Goal: Complete application form: Complete application form

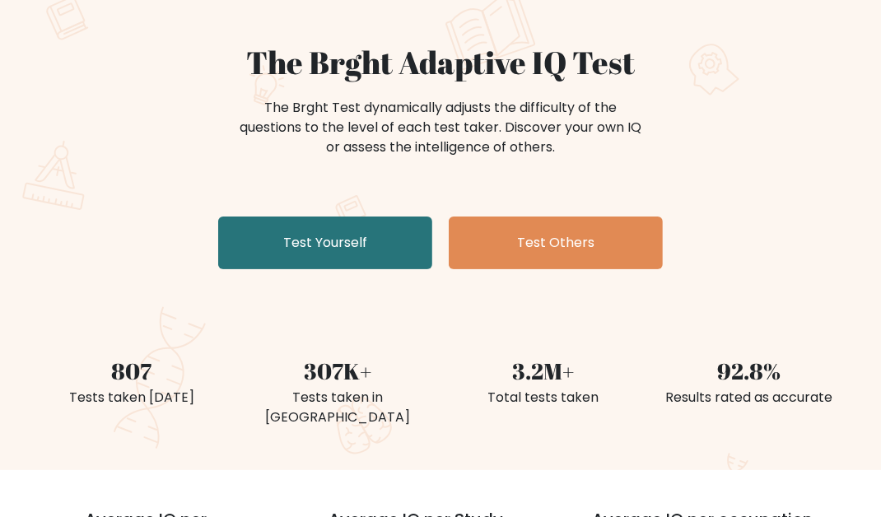
scroll to position [128, 0]
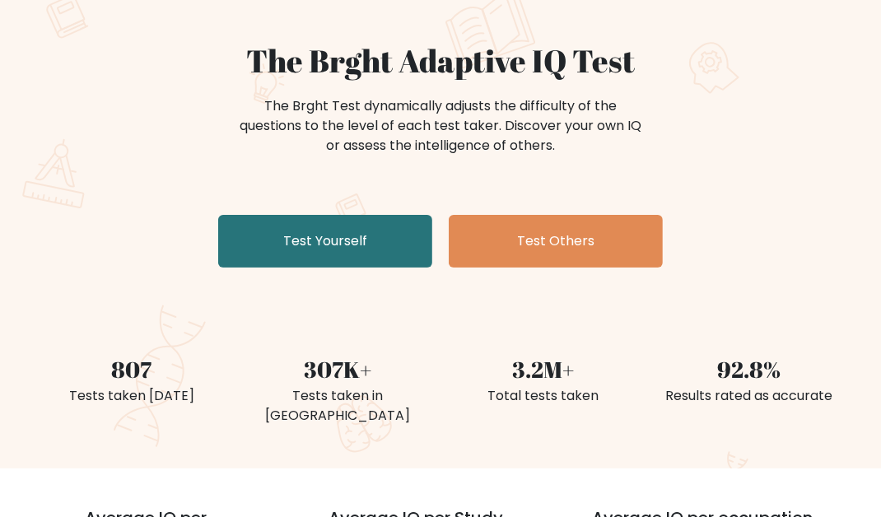
click at [399, 225] on link "Test Yourself" at bounding box center [325, 241] width 214 height 53
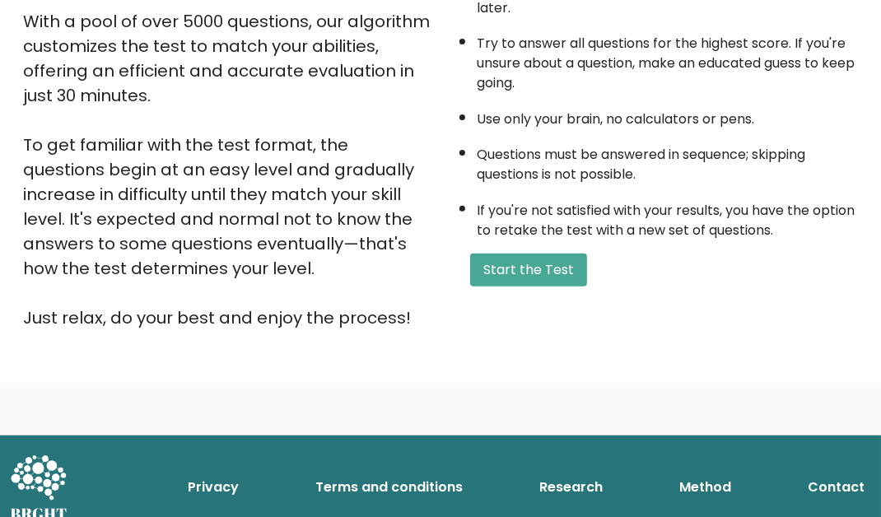
scroll to position [310, 0]
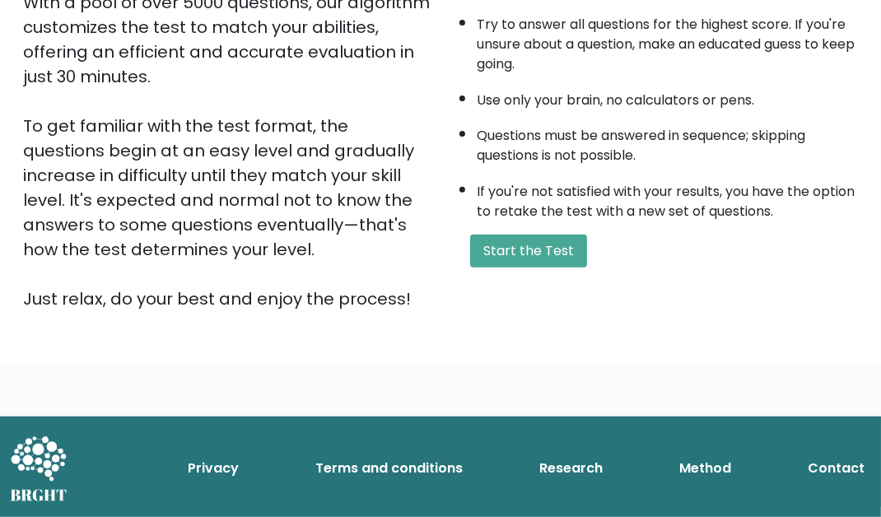
click at [577, 250] on button "Start the Test" at bounding box center [528, 251] width 117 height 33
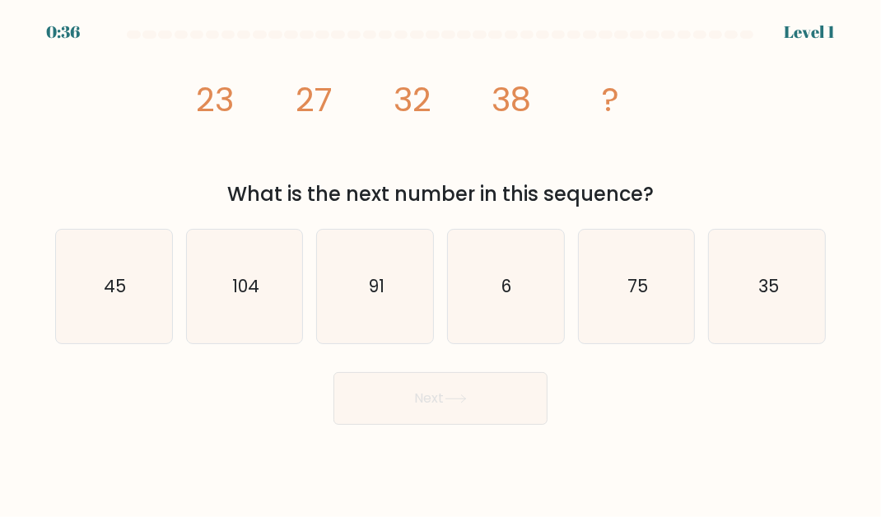
click at [779, 284] on icon "35" at bounding box center [768, 287] width 114 height 114
click at [441, 263] on input "f. 35" at bounding box center [441, 261] width 1 height 4
radio input "true"
click at [129, 318] on icon "45" at bounding box center [114, 287] width 114 height 114
click at [441, 263] on input "a. 45" at bounding box center [441, 261] width 1 height 4
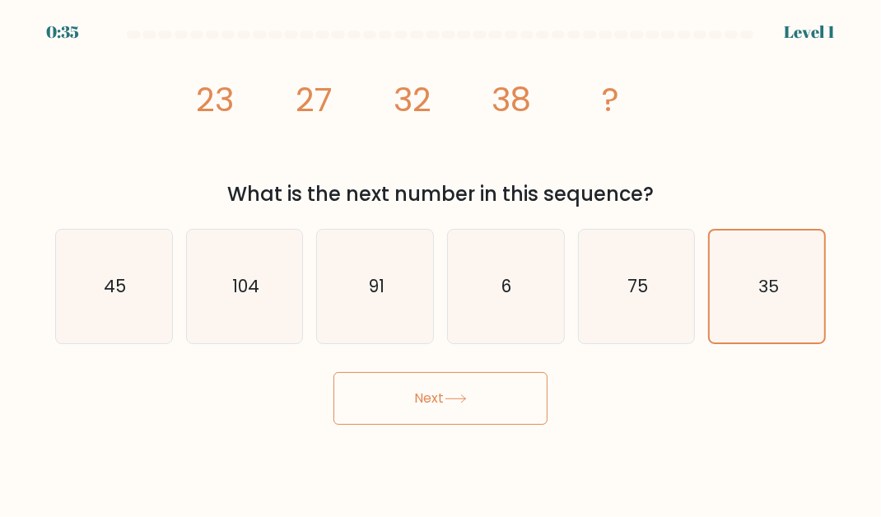
radio input "true"
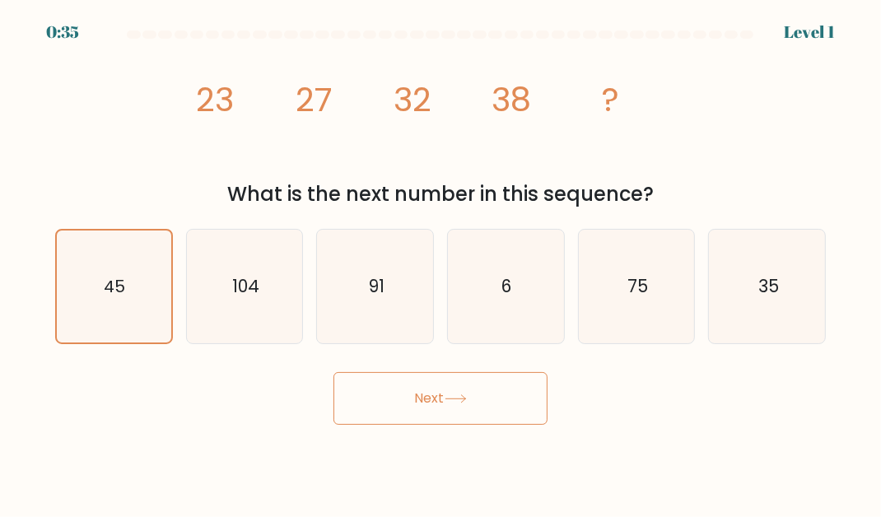
click at [501, 395] on button "Next" at bounding box center [441, 398] width 214 height 53
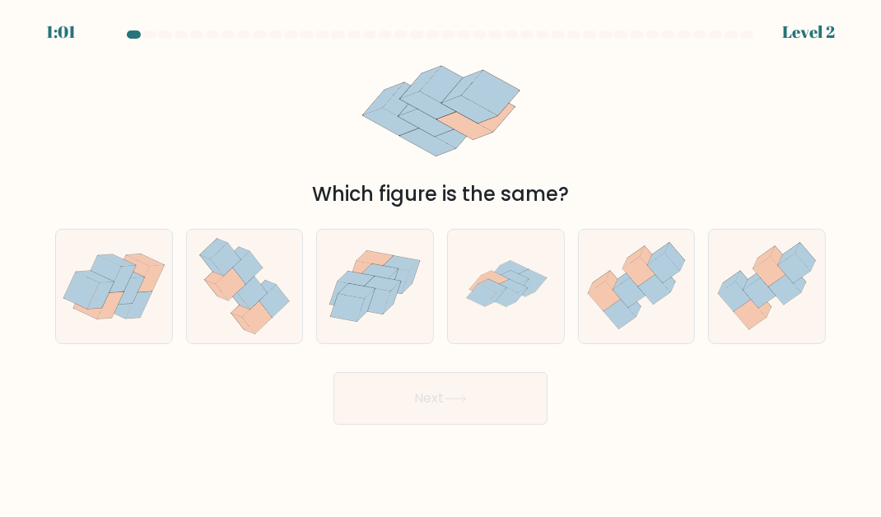
click at [537, 282] on icon at bounding box center [533, 275] width 28 height 13
click at [441, 263] on input "d." at bounding box center [441, 261] width 1 height 4
radio input "true"
click at [525, 412] on button "Next" at bounding box center [441, 398] width 214 height 53
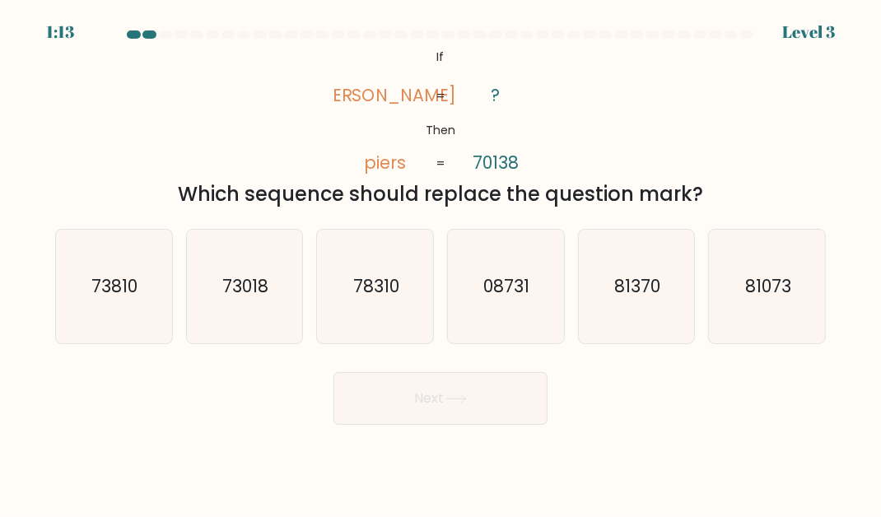
click at [283, 308] on icon "73018" at bounding box center [245, 287] width 114 height 114
click at [441, 263] on input "b. 73018" at bounding box center [441, 261] width 1 height 4
radio input "true"
click at [506, 424] on button "Next" at bounding box center [441, 398] width 214 height 53
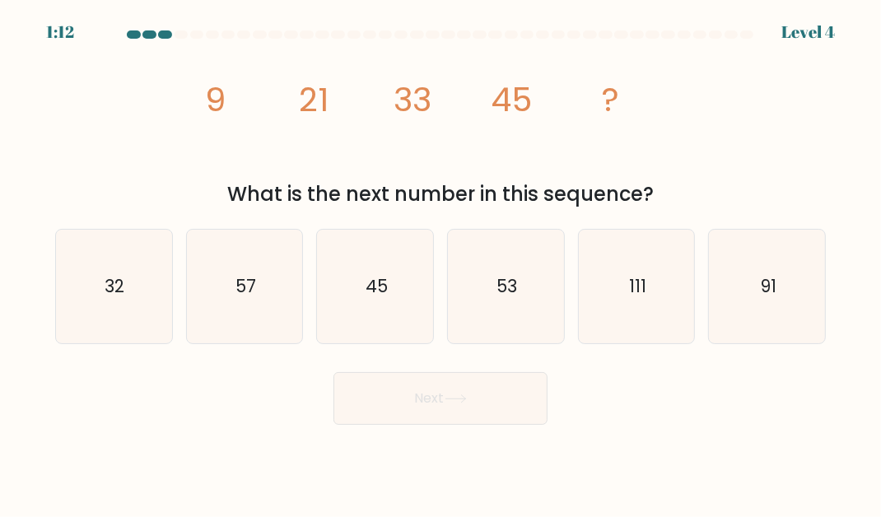
click at [461, 403] on icon at bounding box center [455, 398] width 20 height 7
click at [251, 298] on text "57" at bounding box center [246, 286] width 21 height 24
click at [441, 263] on input "b. 57" at bounding box center [441, 261] width 1 height 4
radio input "true"
click at [484, 416] on button "Next" at bounding box center [441, 398] width 214 height 53
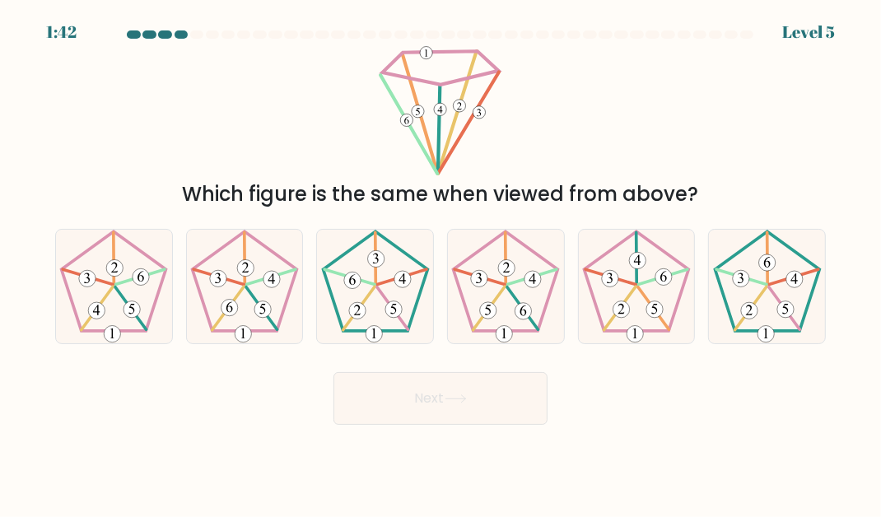
click at [616, 306] on icon at bounding box center [637, 287] width 114 height 114
click at [441, 263] on input "e." at bounding box center [441, 261] width 1 height 4
radio input "true"
click at [481, 410] on button "Next" at bounding box center [441, 398] width 214 height 53
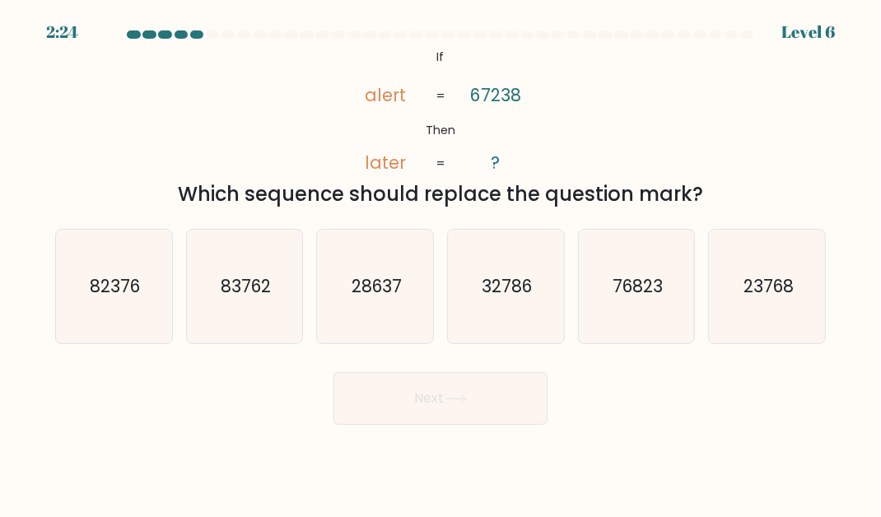
scroll to position [2, 0]
click at [627, 281] on icon "76823" at bounding box center [637, 287] width 114 height 114
click at [441, 263] on input "e. 76823" at bounding box center [441, 261] width 1 height 4
radio input "true"
click at [478, 404] on button "Next" at bounding box center [441, 398] width 214 height 53
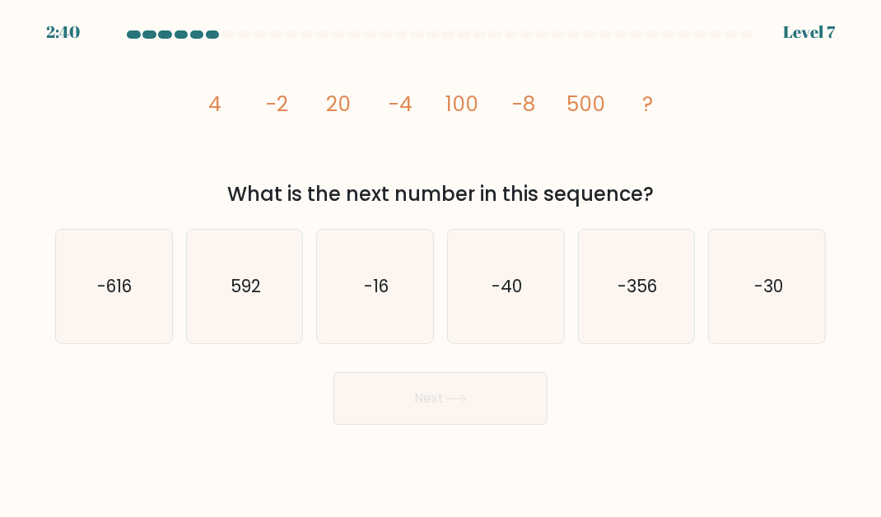
click at [396, 303] on icon "-16" at bounding box center [376, 287] width 114 height 114
click at [441, 263] on input "c. -16" at bounding box center [441, 261] width 1 height 4
radio input "true"
click at [467, 402] on button "Next" at bounding box center [441, 398] width 214 height 53
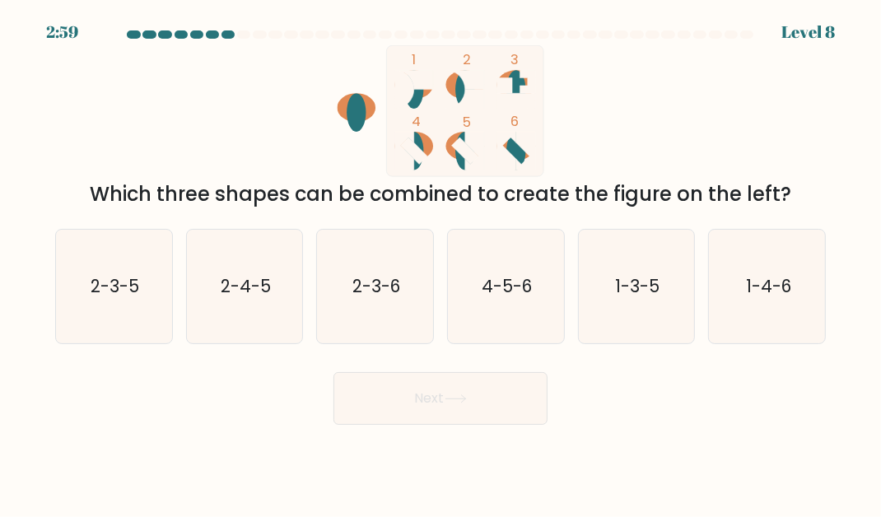
click at [534, 252] on icon "4-5-6" at bounding box center [506, 287] width 114 height 114
click at [441, 259] on input "d. 4-5-6" at bounding box center [441, 261] width 1 height 4
radio input "true"
click at [496, 392] on button "Next" at bounding box center [441, 398] width 214 height 53
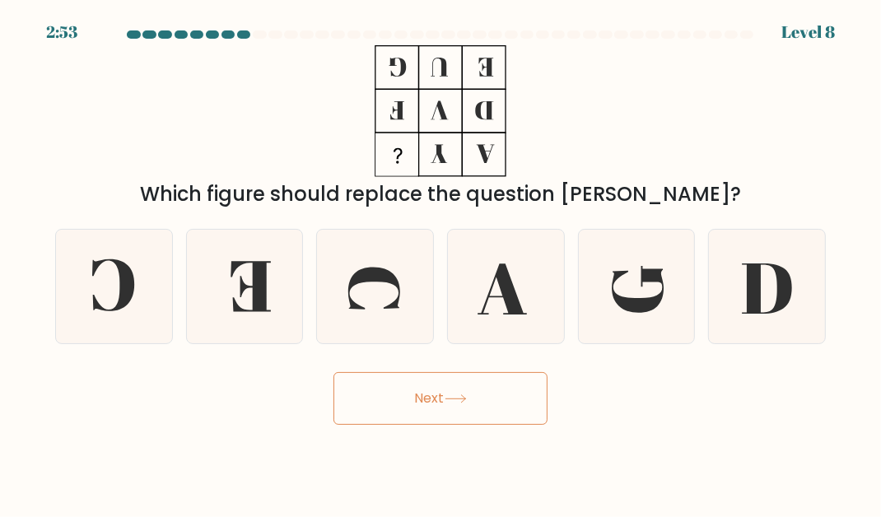
click at [515, 403] on button "Next" at bounding box center [441, 398] width 214 height 53
click at [386, 338] on icon at bounding box center [376, 287] width 114 height 114
click at [441, 263] on input "c." at bounding box center [441, 261] width 1 height 4
radio input "true"
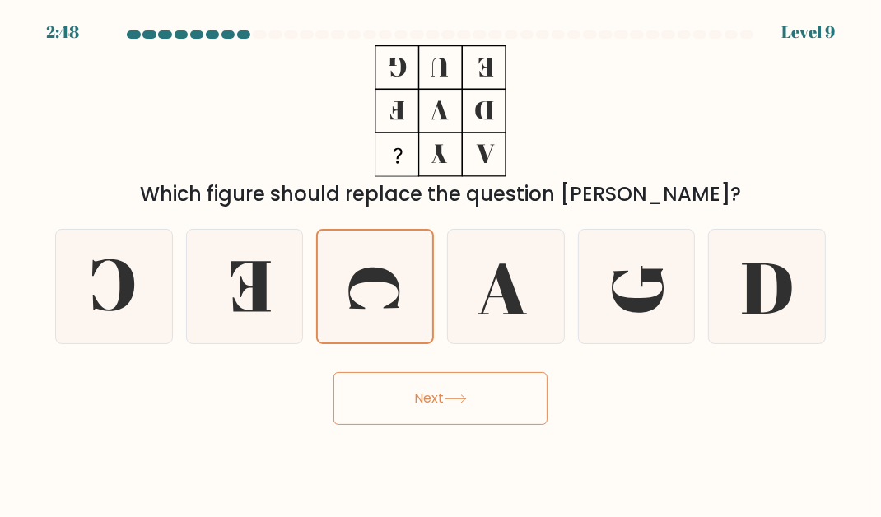
click at [133, 316] on icon at bounding box center [114, 287] width 114 height 114
click at [441, 263] on input "a." at bounding box center [441, 261] width 1 height 4
radio input "true"
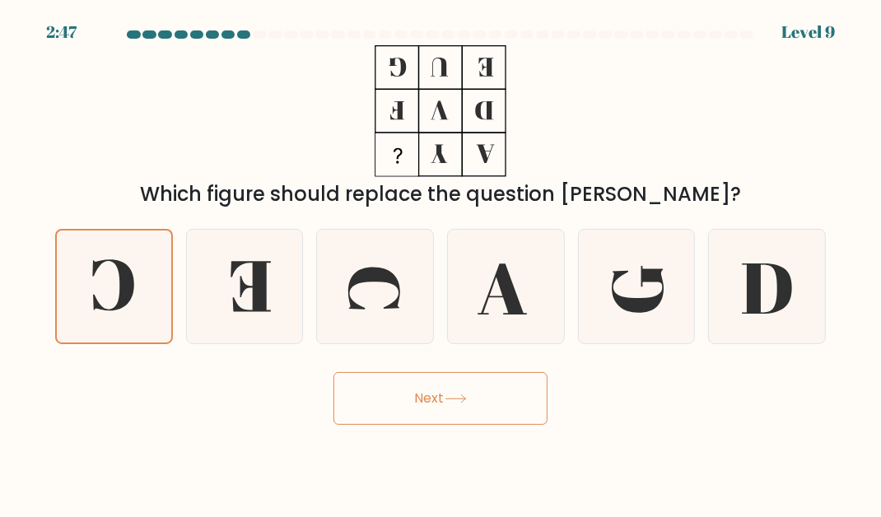
click at [445, 392] on button "Next" at bounding box center [441, 398] width 214 height 53
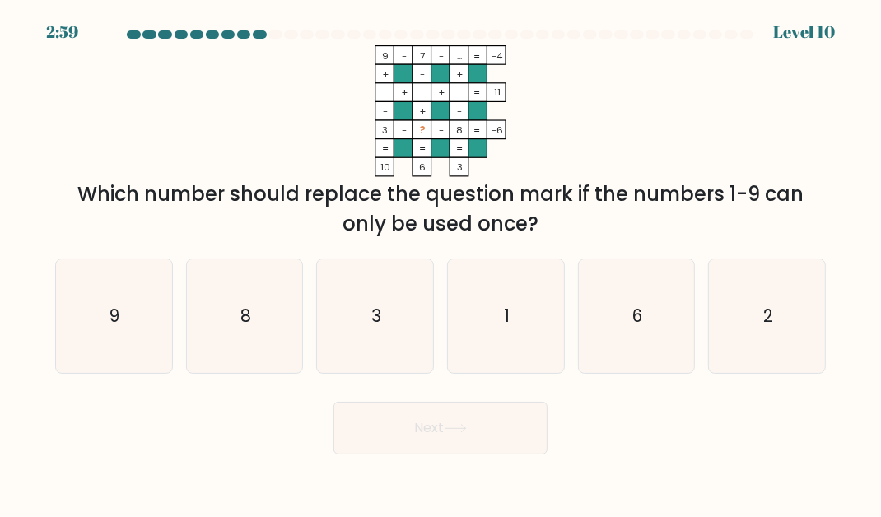
click at [547, 321] on icon "1" at bounding box center [506, 316] width 114 height 114
click at [441, 263] on input "d. 1" at bounding box center [441, 261] width 1 height 4
radio input "true"
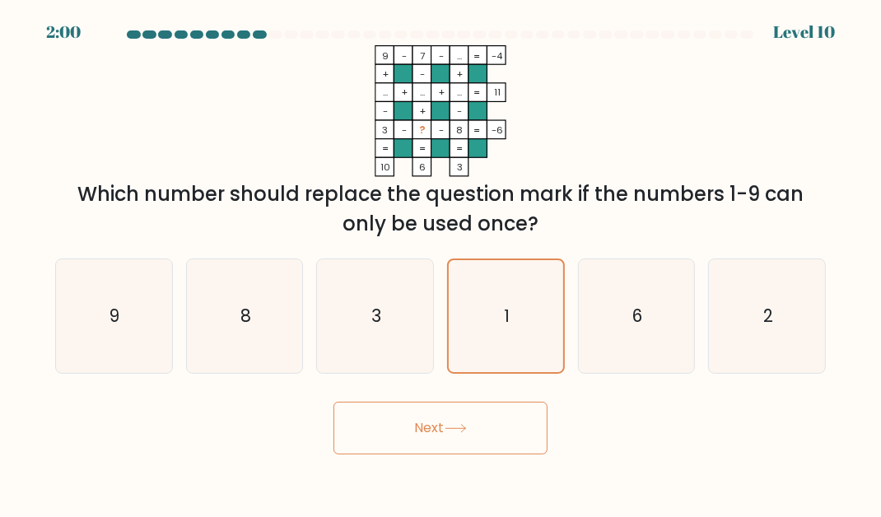
click at [489, 450] on button "Next" at bounding box center [441, 428] width 214 height 53
click at [526, 446] on button "Next" at bounding box center [441, 428] width 214 height 53
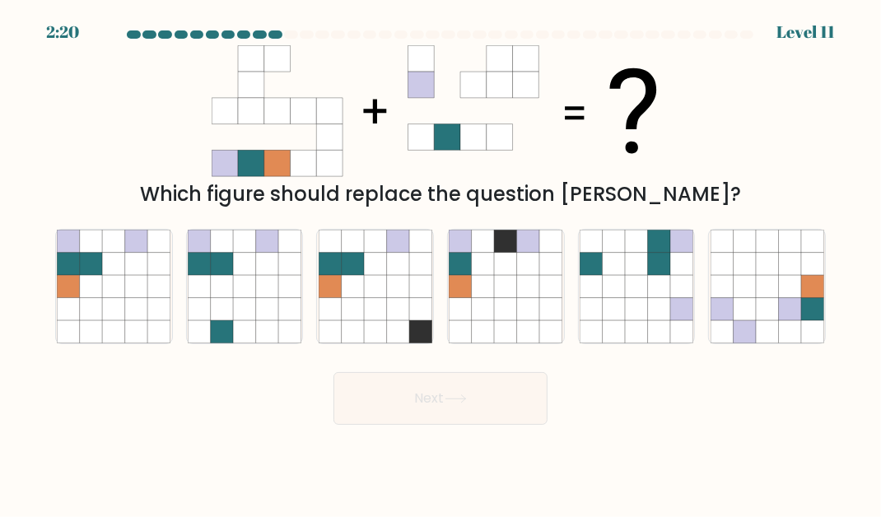
click at [152, 306] on icon at bounding box center [159, 308] width 22 height 22
click at [441, 263] on input "a." at bounding box center [441, 261] width 1 height 4
radio input "true"
click at [501, 402] on button "Next" at bounding box center [441, 398] width 214 height 53
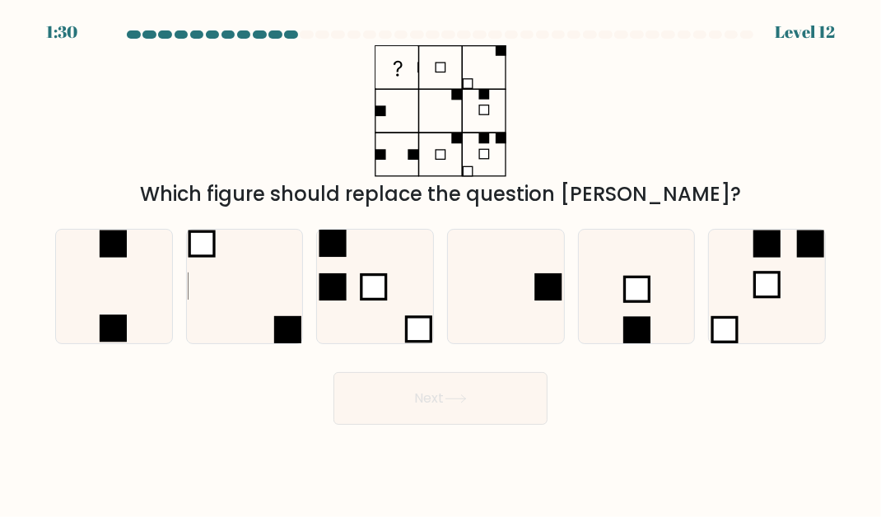
click at [516, 222] on div "a. b. c." at bounding box center [441, 280] width 784 height 128
click at [504, 310] on icon at bounding box center [506, 287] width 114 height 114
click at [441, 263] on input "d." at bounding box center [441, 261] width 1 height 4
radio input "true"
click at [481, 408] on button "Next" at bounding box center [441, 398] width 214 height 53
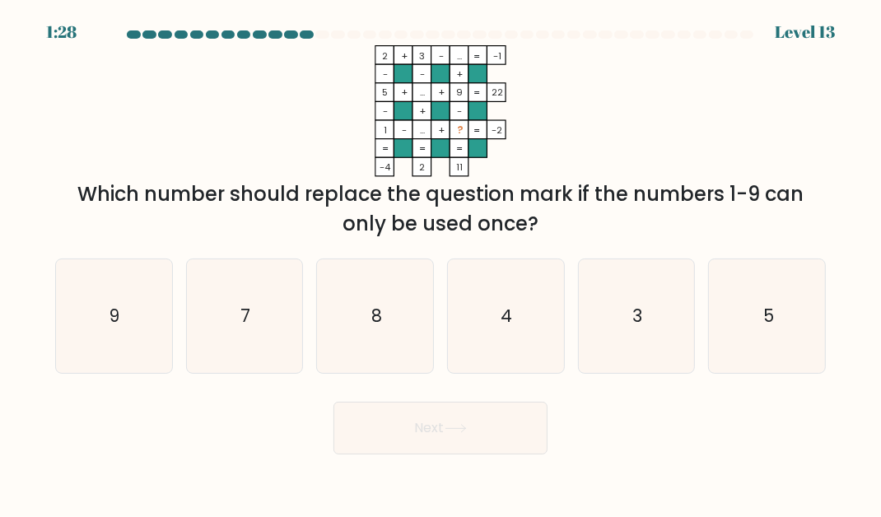
click at [533, 418] on button "Next" at bounding box center [441, 428] width 214 height 53
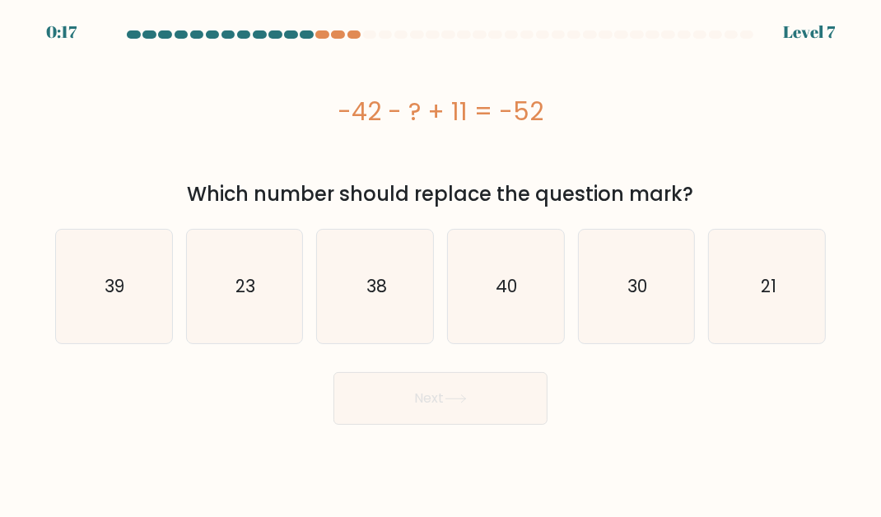
click at [744, 261] on icon "21" at bounding box center [768, 287] width 114 height 114
click at [441, 261] on input "f. 21" at bounding box center [441, 261] width 1 height 4
radio input "true"
click at [467, 400] on icon at bounding box center [456, 398] width 22 height 9
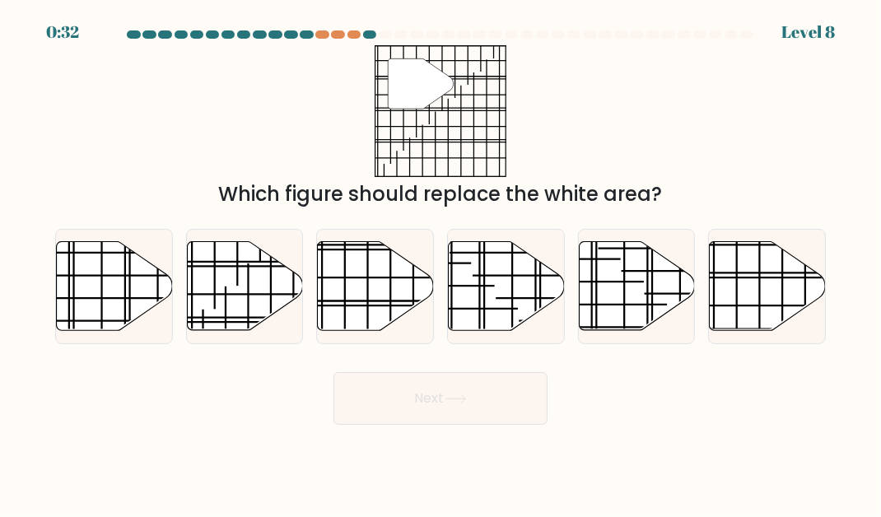
click at [751, 283] on icon at bounding box center [768, 285] width 116 height 89
click at [441, 263] on input "f." at bounding box center [441, 261] width 1 height 4
radio input "true"
click at [478, 414] on button "Next" at bounding box center [441, 398] width 214 height 53
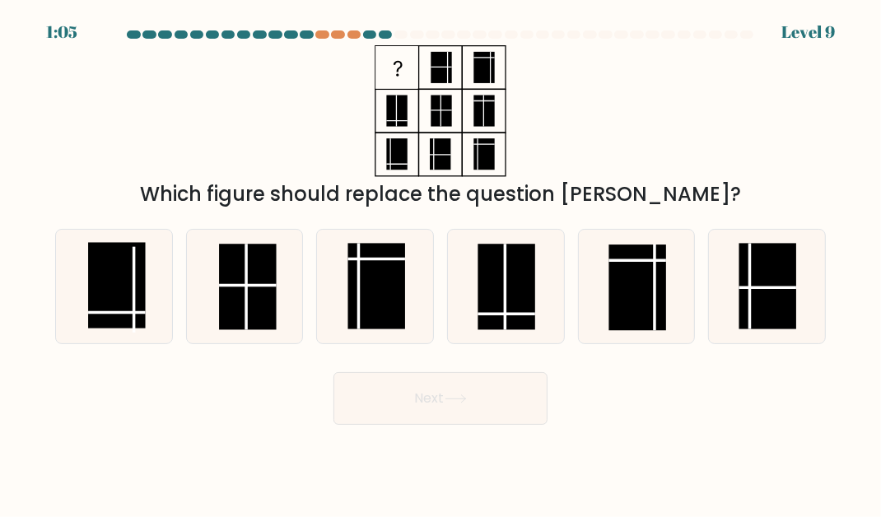
click at [115, 280] on rect at bounding box center [116, 285] width 57 height 86
click at [441, 263] on input "a." at bounding box center [441, 261] width 1 height 4
radio input "true"
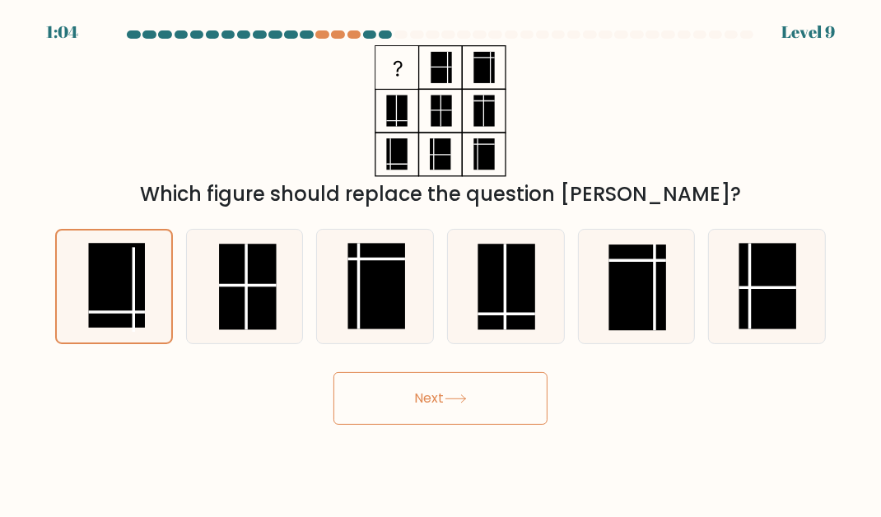
click at [475, 396] on button "Next" at bounding box center [441, 398] width 214 height 53
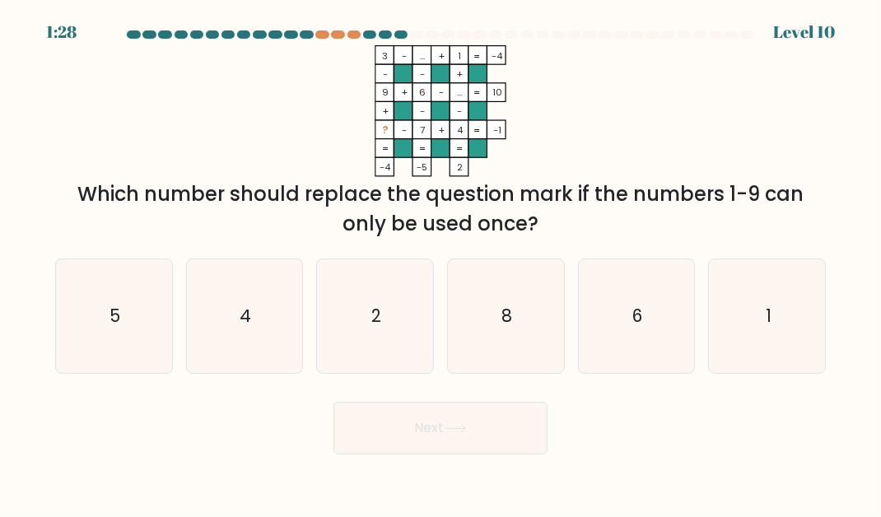
click at [411, 273] on icon "2" at bounding box center [376, 316] width 114 height 114
click at [441, 263] on input "c. 2" at bounding box center [441, 261] width 1 height 4
radio input "true"
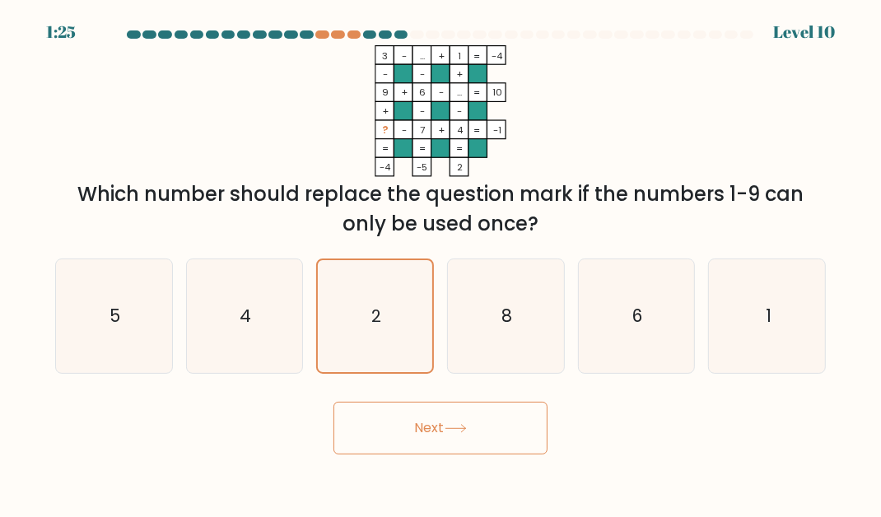
click at [448, 444] on button "Next" at bounding box center [441, 428] width 214 height 53
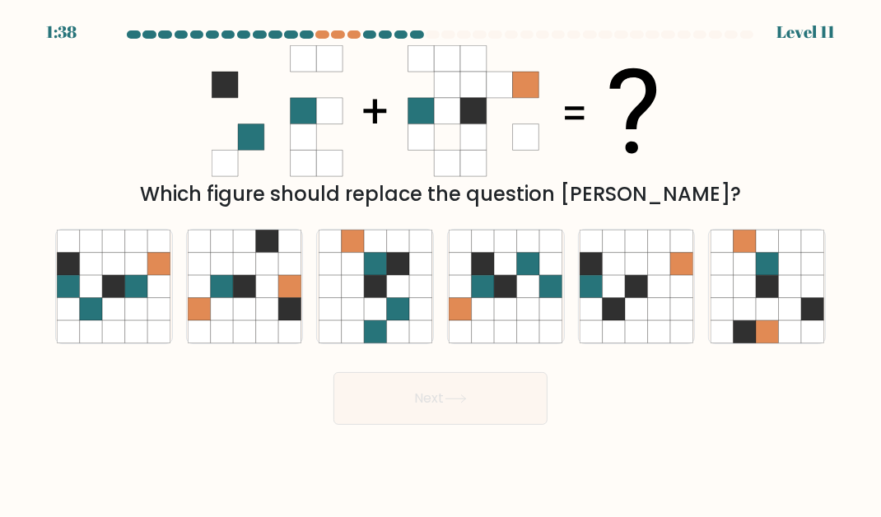
click at [133, 292] on icon at bounding box center [136, 286] width 22 height 22
click at [441, 263] on input "a." at bounding box center [441, 261] width 1 height 4
radio input "true"
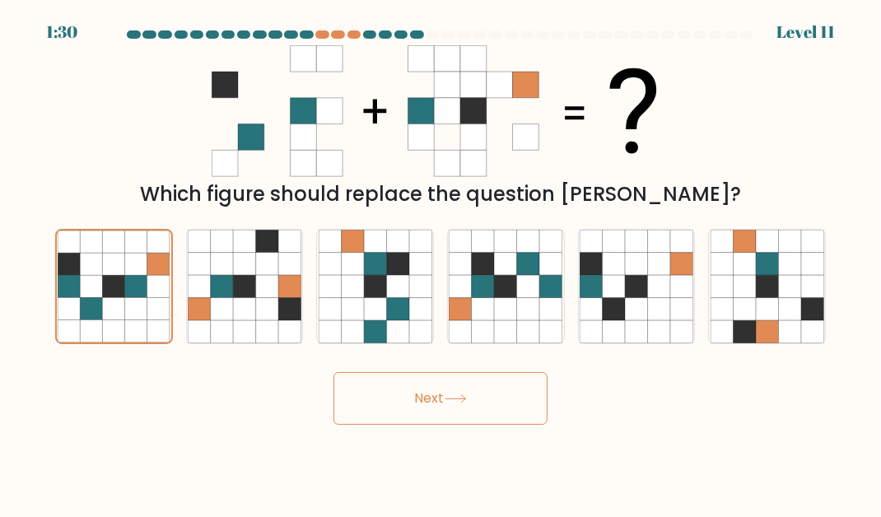
click at [467, 404] on icon at bounding box center [456, 398] width 22 height 9
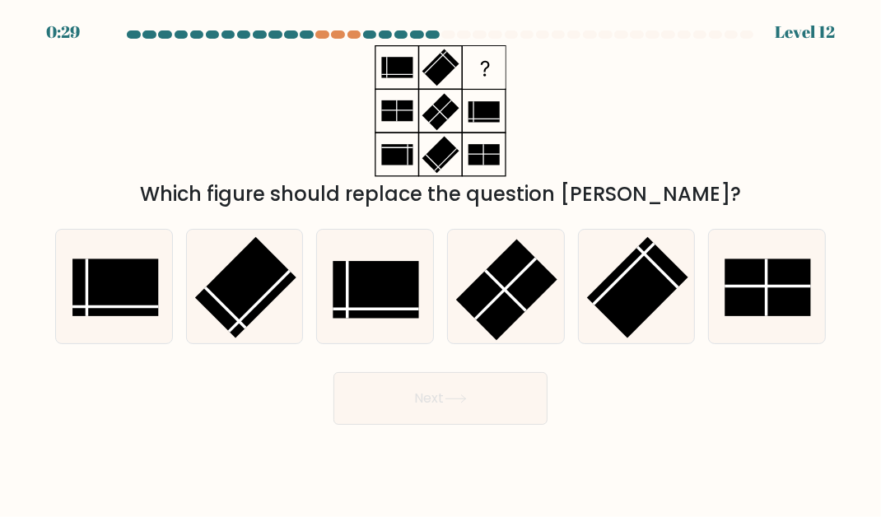
click at [385, 315] on rect at bounding box center [376, 289] width 86 height 57
click at [441, 263] on input "c." at bounding box center [441, 261] width 1 height 4
radio input "true"
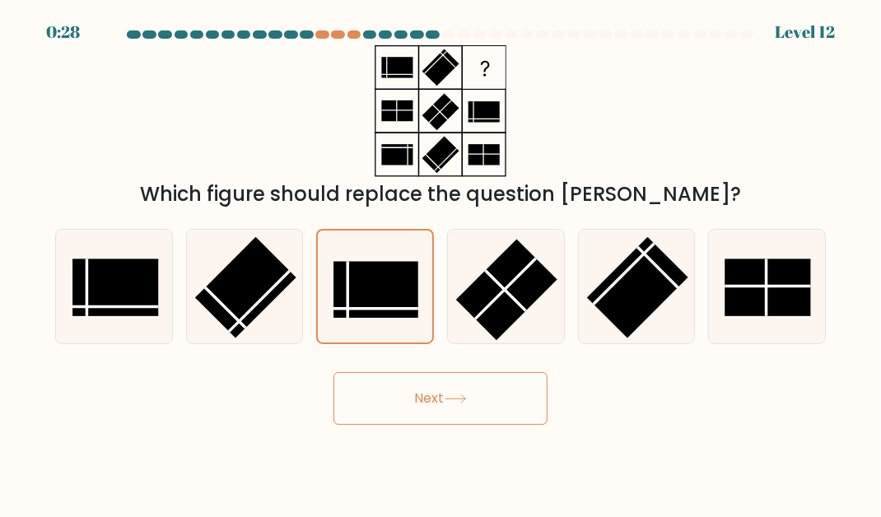
click at [408, 422] on button "Next" at bounding box center [441, 398] width 214 height 53
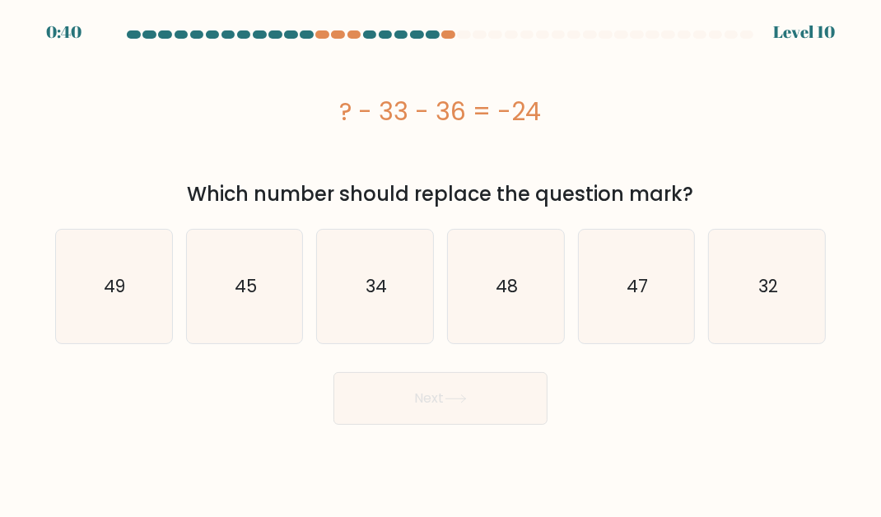
click at [263, 310] on icon "45" at bounding box center [245, 287] width 114 height 114
click at [441, 263] on input "b. 45" at bounding box center [441, 261] width 1 height 4
radio input "true"
click at [445, 404] on button "Next" at bounding box center [441, 398] width 214 height 53
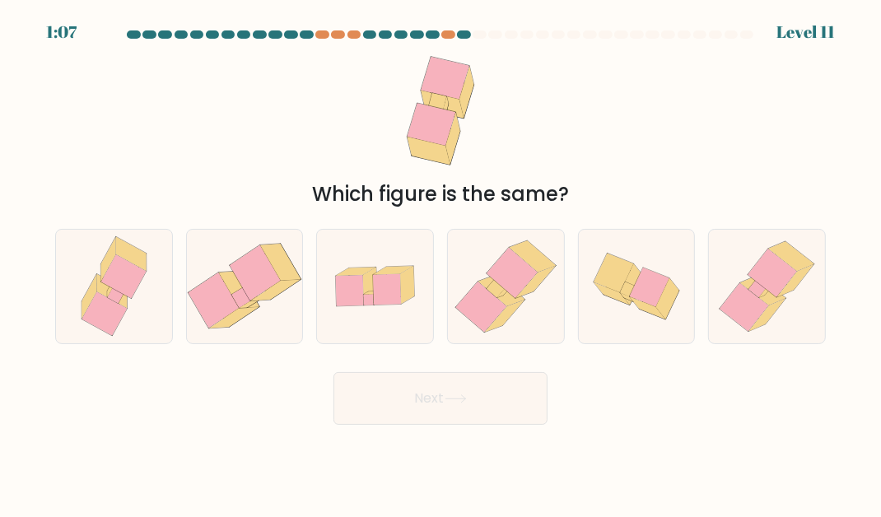
click at [496, 320] on icon at bounding box center [480, 307] width 51 height 50
click at [441, 263] on input "d." at bounding box center [441, 261] width 1 height 4
radio input "true"
click at [459, 404] on icon at bounding box center [456, 398] width 22 height 9
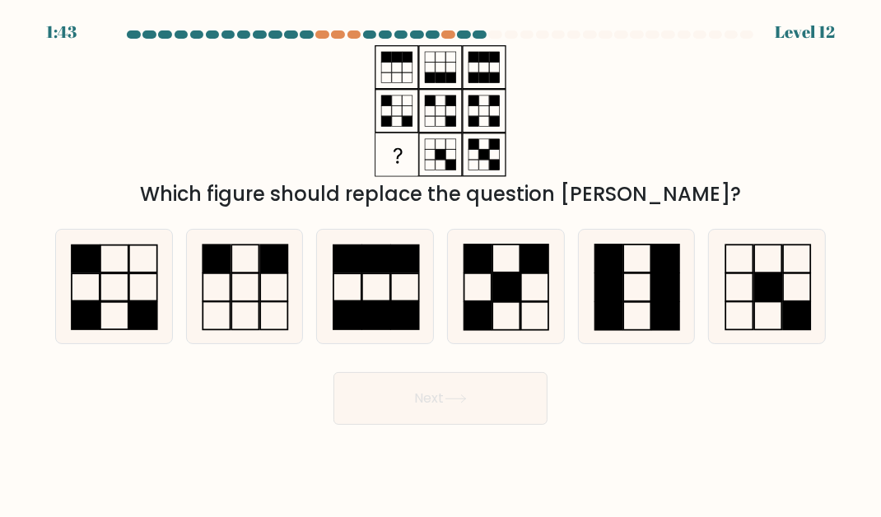
click at [227, 298] on icon at bounding box center [245, 287] width 114 height 114
click at [441, 263] on input "b." at bounding box center [441, 261] width 1 height 4
radio input "true"
click at [455, 425] on button "Next" at bounding box center [441, 398] width 214 height 53
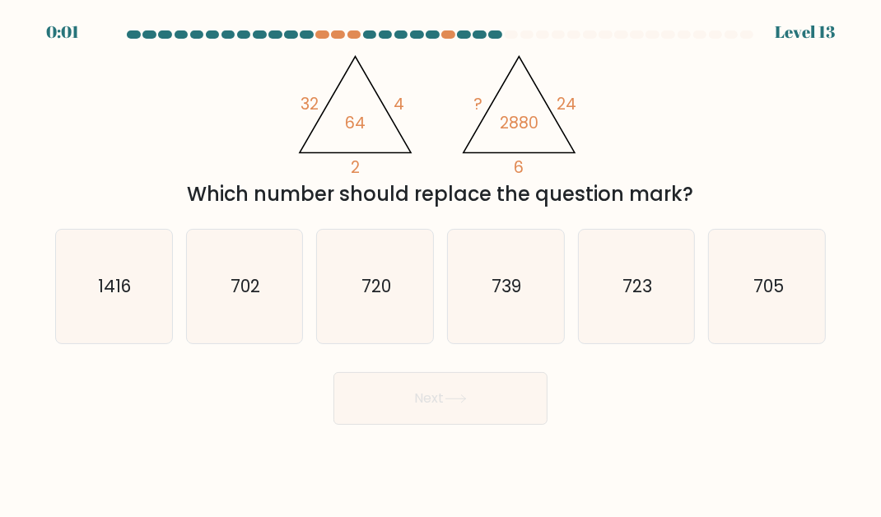
click at [261, 282] on icon "702" at bounding box center [245, 287] width 114 height 114
click at [441, 263] on input "b. 702" at bounding box center [441, 261] width 1 height 4
radio input "true"
click at [376, 279] on icon "720" at bounding box center [376, 287] width 114 height 114
click at [441, 263] on input "c. 720" at bounding box center [441, 261] width 1 height 4
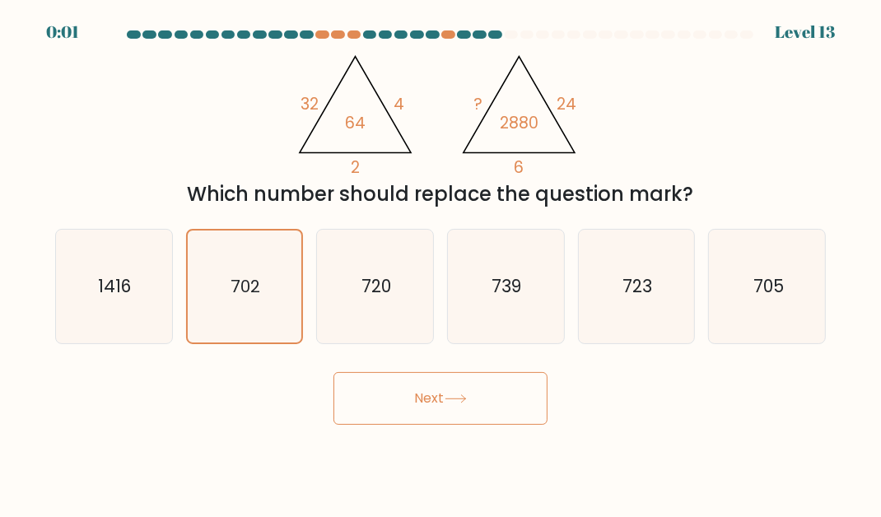
radio input "true"
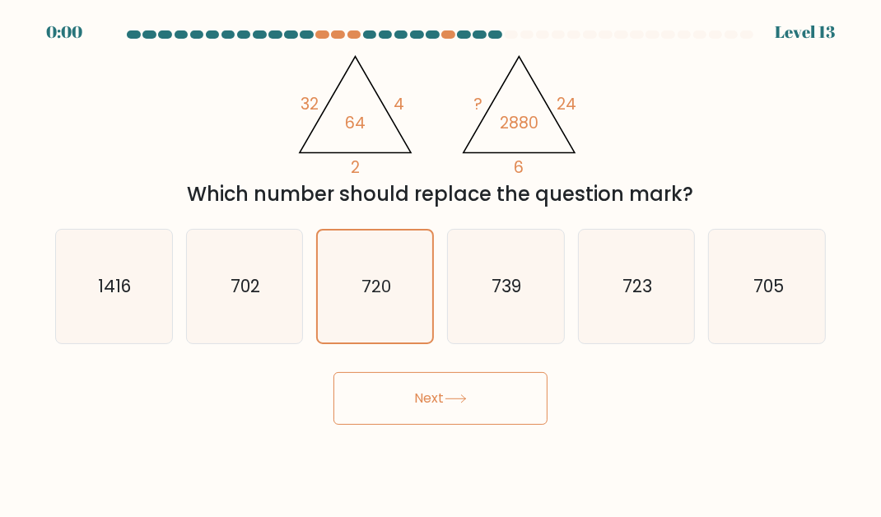
click at [413, 412] on button "Next" at bounding box center [441, 398] width 214 height 53
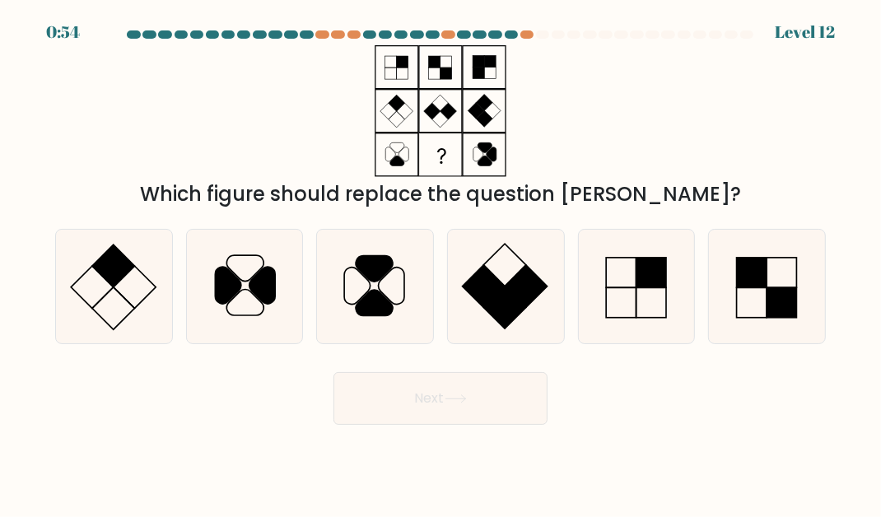
click at [273, 304] on icon at bounding box center [263, 285] width 26 height 37
click at [441, 263] on input "b." at bounding box center [441, 261] width 1 height 4
radio input "true"
click at [457, 404] on icon at bounding box center [456, 398] width 22 height 9
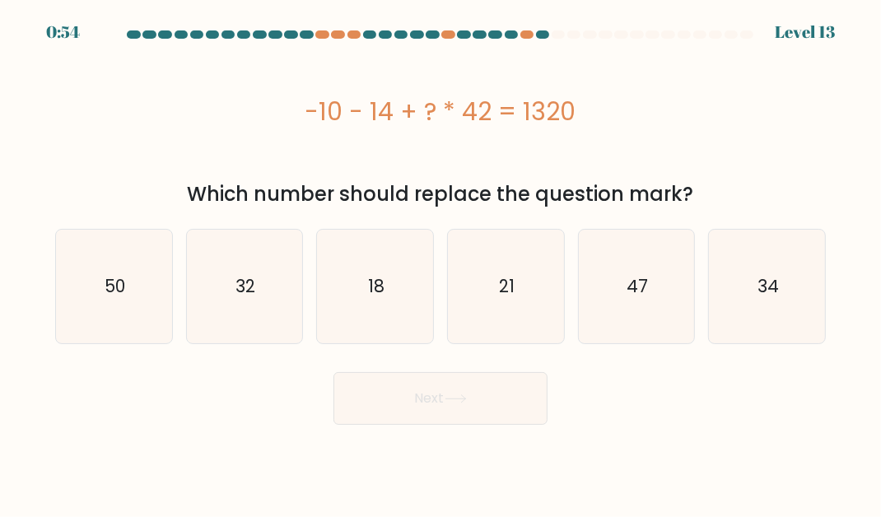
click at [268, 301] on icon "32" at bounding box center [245, 287] width 114 height 114
click at [441, 263] on input "b. 32" at bounding box center [441, 261] width 1 height 4
radio input "true"
click at [518, 412] on button "Next" at bounding box center [441, 398] width 214 height 53
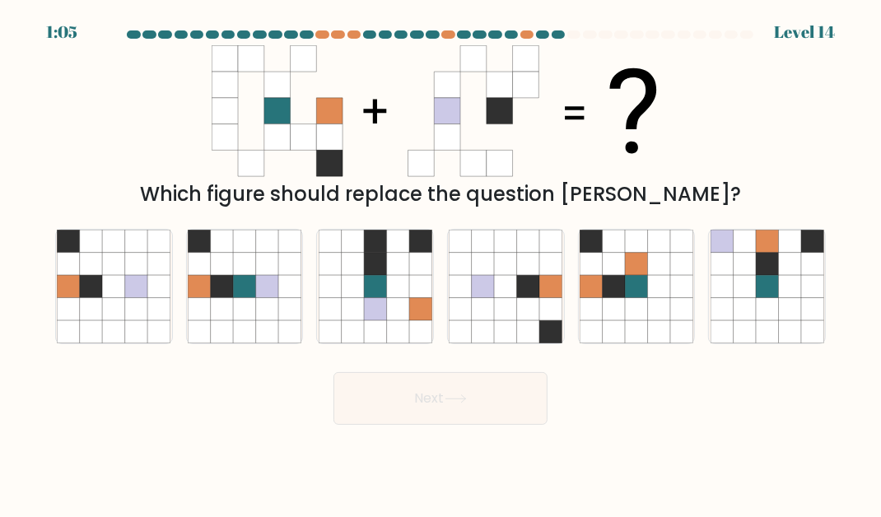
click at [269, 315] on icon at bounding box center [267, 308] width 22 height 22
click at [441, 263] on input "b." at bounding box center [441, 261] width 1 height 4
radio input "true"
click at [420, 418] on button "Next" at bounding box center [441, 398] width 214 height 53
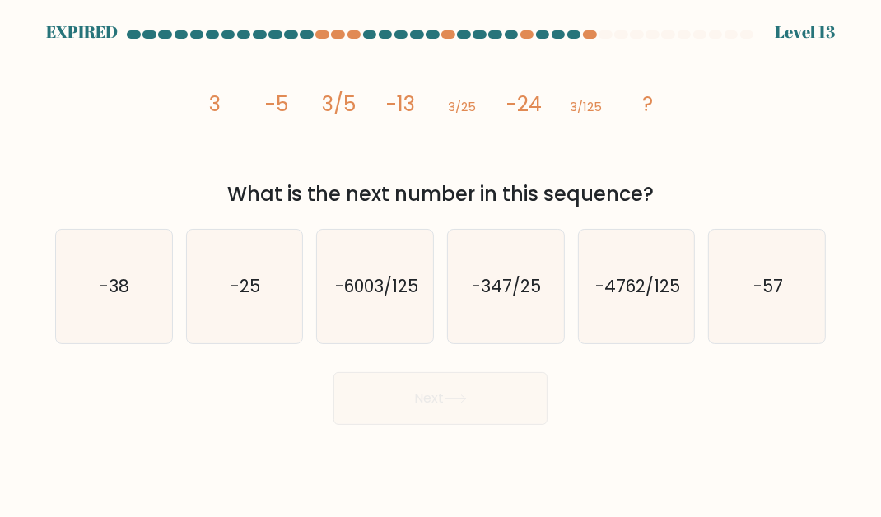
click at [119, 298] on text "-38" at bounding box center [115, 286] width 30 height 24
click at [441, 263] on input "a. -38" at bounding box center [441, 261] width 1 height 4
radio input "true"
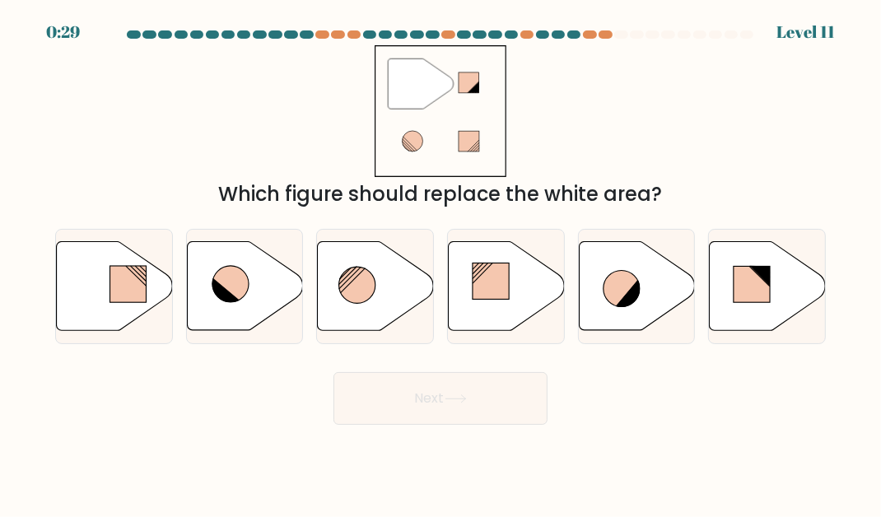
click at [230, 305] on icon at bounding box center [226, 291] width 29 height 27
click at [441, 263] on input "b." at bounding box center [441, 261] width 1 height 4
radio input "true"
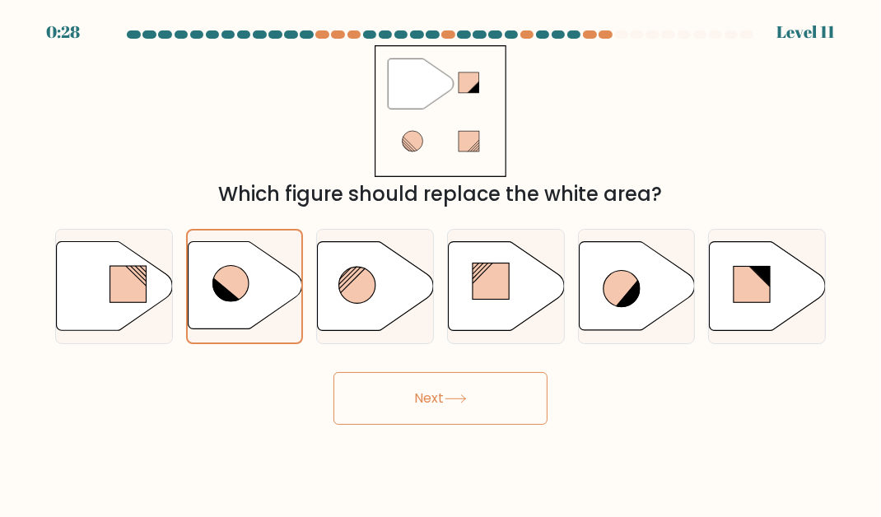
click at [451, 390] on button "Next" at bounding box center [441, 398] width 214 height 53
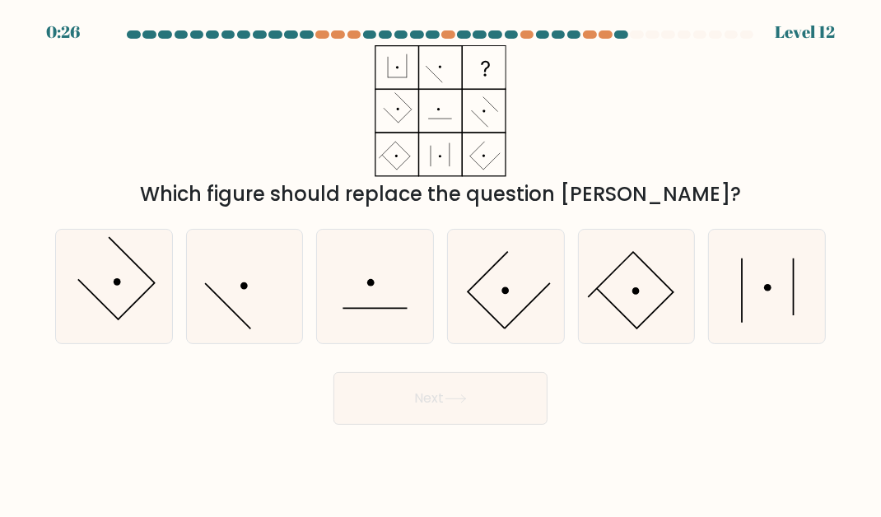
click at [795, 306] on icon at bounding box center [768, 287] width 114 height 114
click at [441, 263] on input "f." at bounding box center [441, 261] width 1 height 4
radio input "true"
click at [486, 418] on button "Next" at bounding box center [441, 398] width 214 height 53
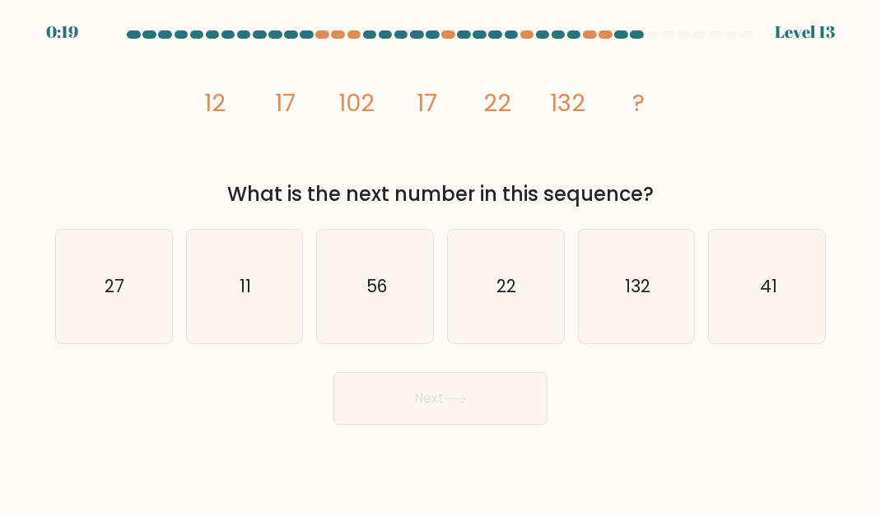
click at [507, 298] on text "22" at bounding box center [507, 286] width 20 height 24
click at [441, 263] on input "d. 22" at bounding box center [441, 261] width 1 height 4
radio input "true"
click at [479, 414] on button "Next" at bounding box center [441, 398] width 214 height 53
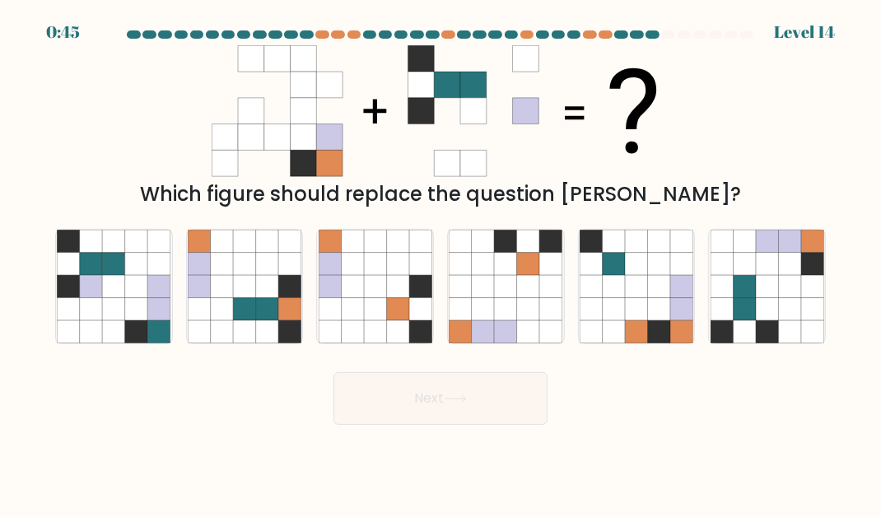
click at [805, 274] on icon at bounding box center [812, 263] width 22 height 22
click at [441, 263] on input "f." at bounding box center [441, 261] width 1 height 4
radio input "true"
click at [458, 404] on icon at bounding box center [456, 398] width 22 height 9
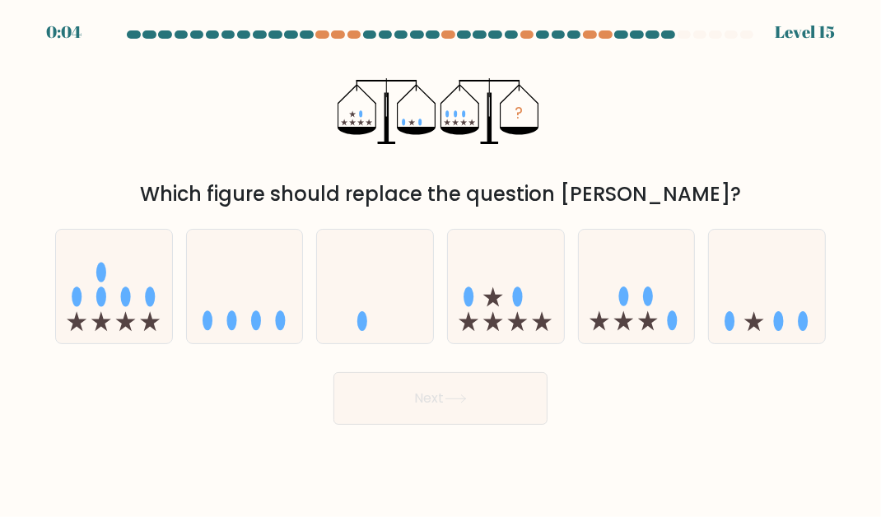
click at [520, 329] on icon at bounding box center [506, 286] width 116 height 96
click at [441, 263] on input "d." at bounding box center [441, 261] width 1 height 4
radio input "true"
click at [507, 413] on button "Next" at bounding box center [441, 398] width 214 height 53
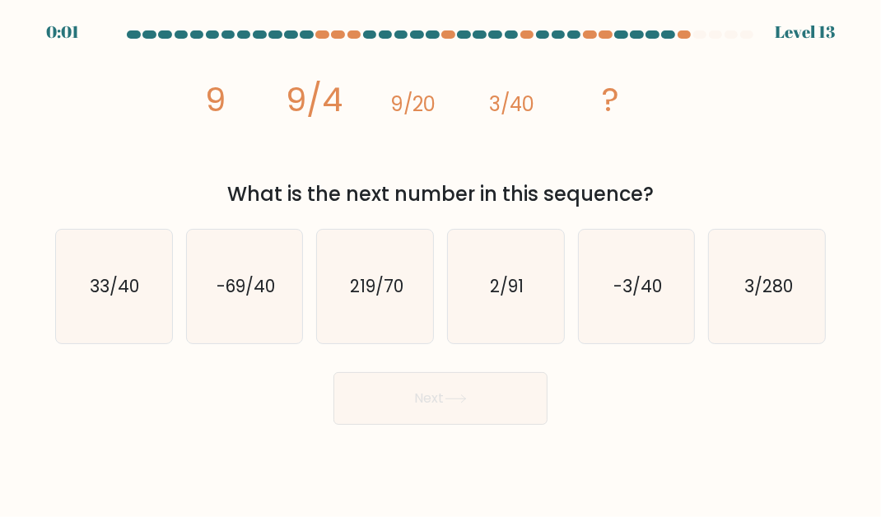
click at [513, 326] on icon "2/91" at bounding box center [506, 287] width 114 height 114
click at [441, 263] on input "d. 2/91" at bounding box center [441, 261] width 1 height 4
radio input "true"
click at [476, 399] on button "Next" at bounding box center [441, 398] width 214 height 53
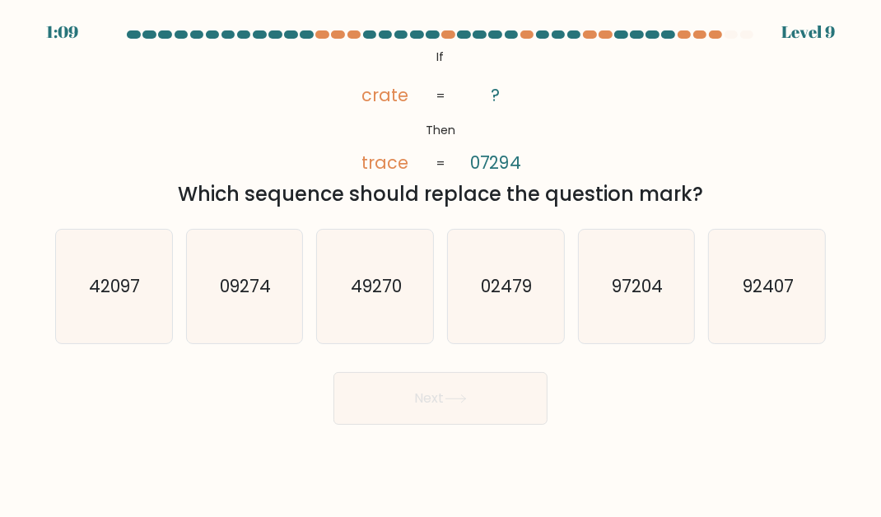
click at [662, 291] on text "97204" at bounding box center [637, 286] width 51 height 24
click at [441, 263] on input "e. 97204" at bounding box center [441, 261] width 1 height 4
radio input "true"
click at [499, 411] on button "Next" at bounding box center [441, 398] width 214 height 53
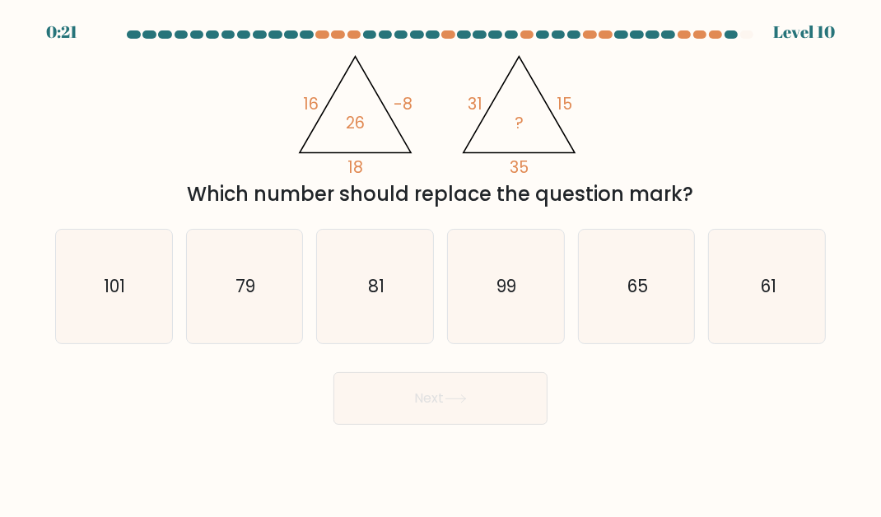
click at [397, 296] on icon "81" at bounding box center [376, 287] width 114 height 114
click at [441, 263] on input "c. 81" at bounding box center [441, 261] width 1 height 4
radio input "true"
click at [492, 418] on button "Next" at bounding box center [441, 398] width 214 height 53
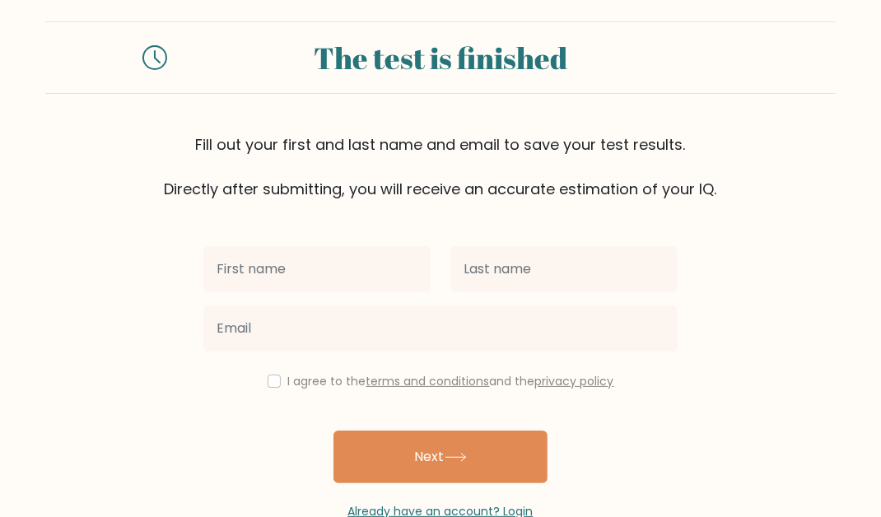
scroll to position [60, 0]
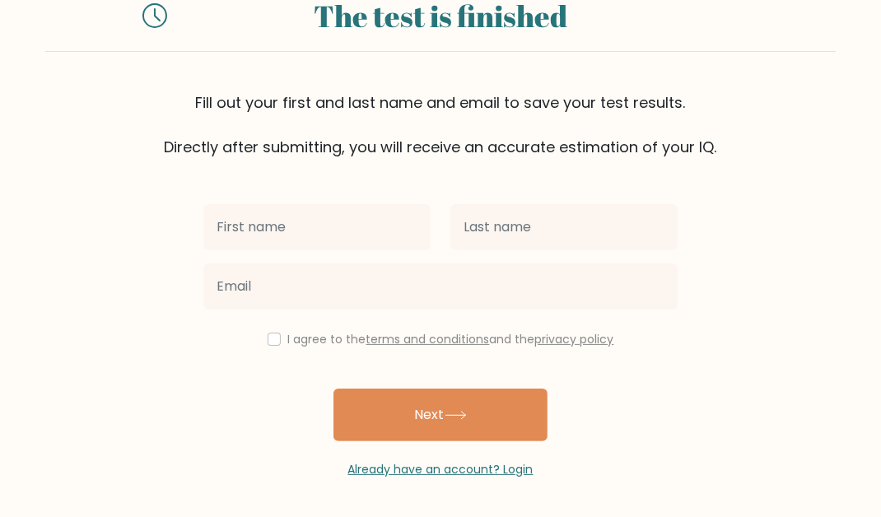
click at [464, 399] on button "Next" at bounding box center [441, 415] width 214 height 53
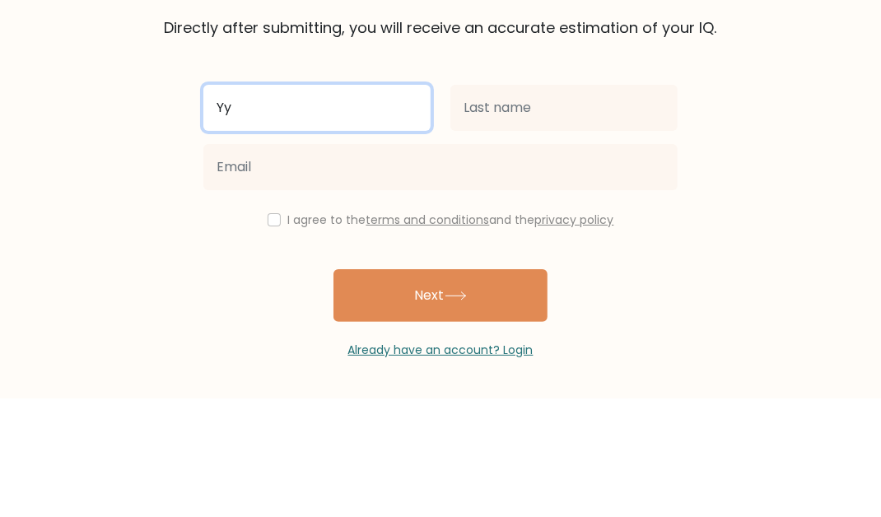
type input "Yy"
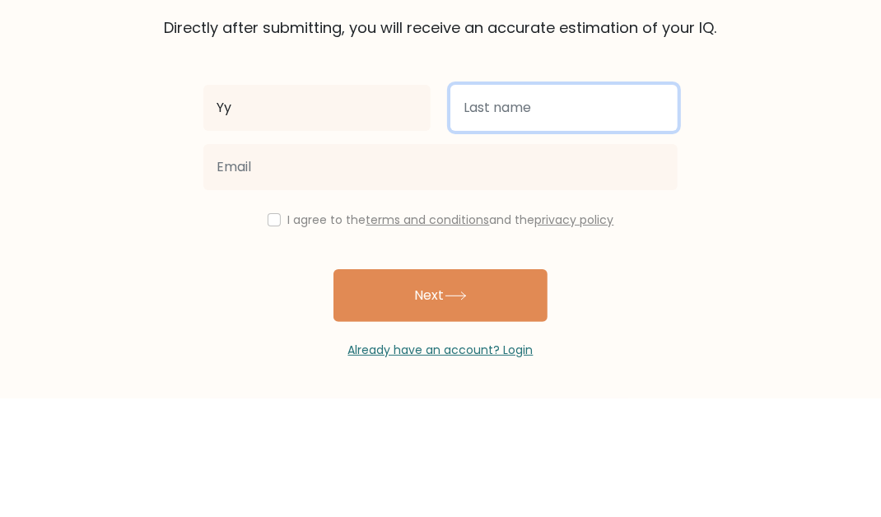
click at [553, 226] on input "text" at bounding box center [563, 227] width 227 height 46
type input "Yy"
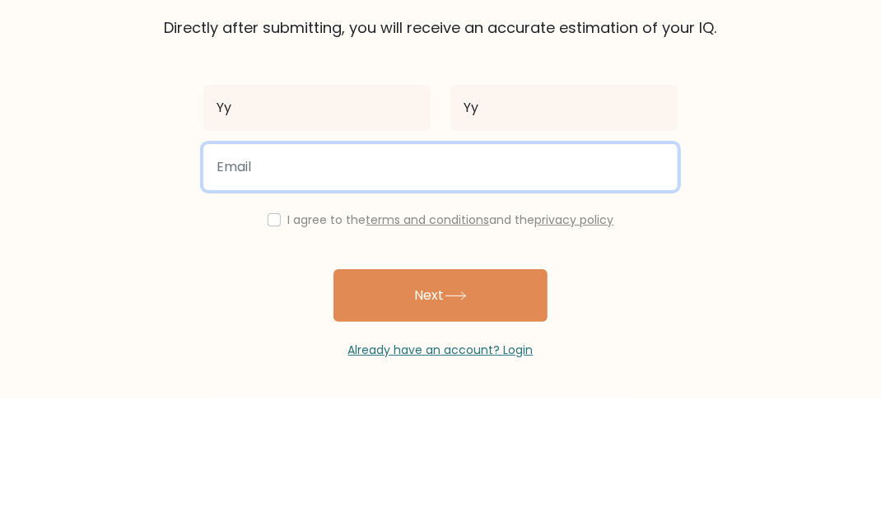
click at [512, 287] on input "email" at bounding box center [440, 287] width 474 height 46
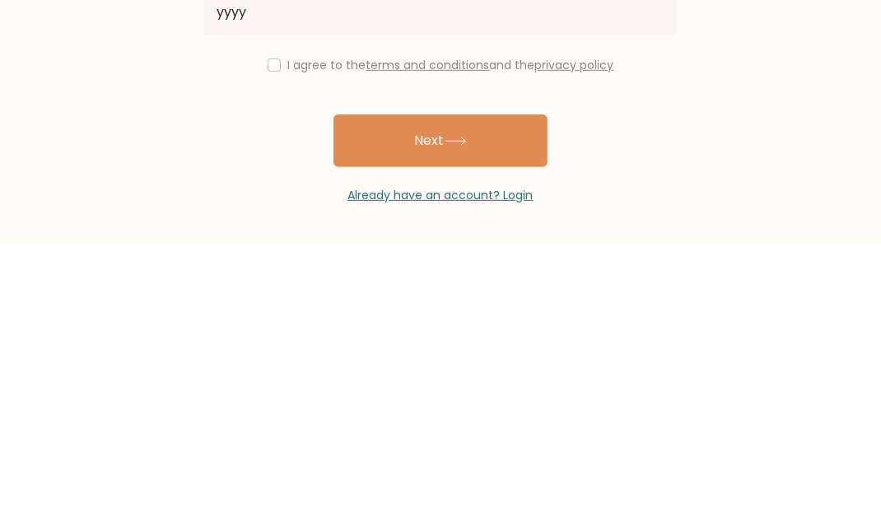
click at [505, 420] on button "Next" at bounding box center [441, 415] width 214 height 53
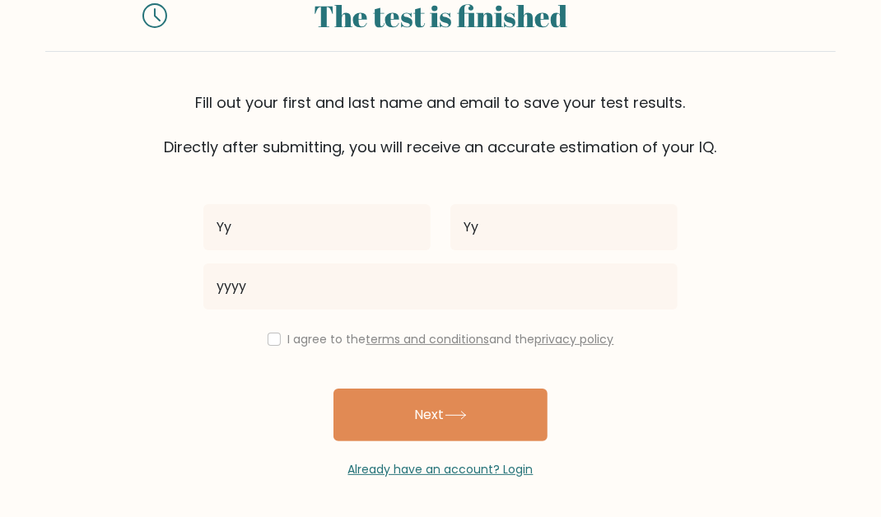
click at [568, 116] on div "Fill out your first and last name and email to save your test results. Directly…" at bounding box center [440, 124] width 791 height 67
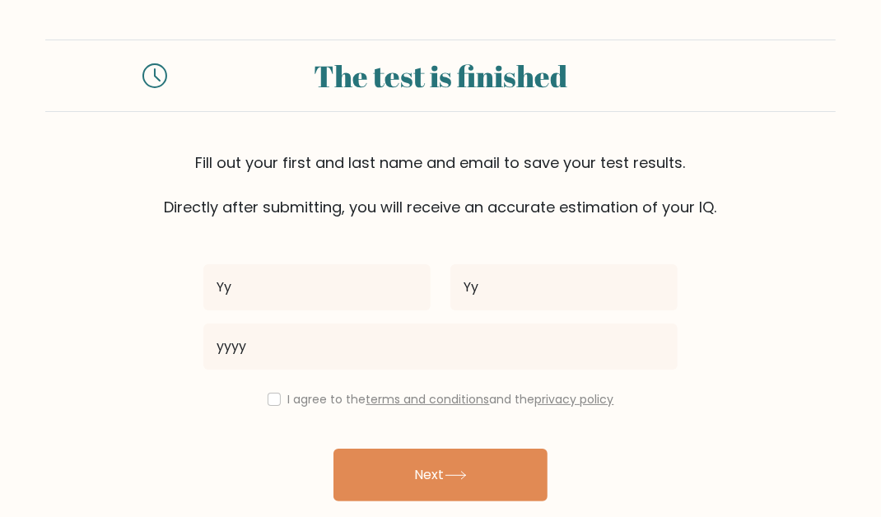
click at [153, 82] on icon at bounding box center [154, 75] width 25 height 25
click at [170, 62] on div "The test is finished" at bounding box center [440, 76] width 791 height 72
click at [665, 85] on div "The test is finished" at bounding box center [440, 76] width 507 height 44
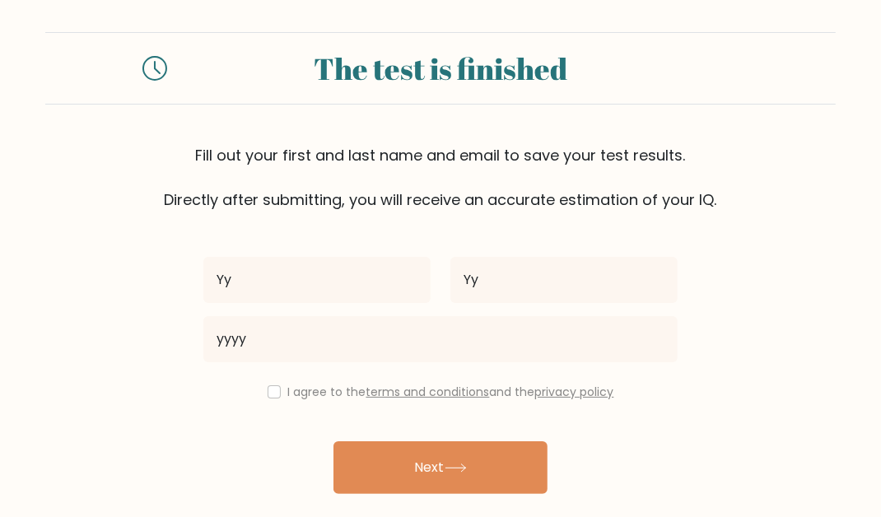
click at [499, 473] on button "Next" at bounding box center [441, 467] width 214 height 53
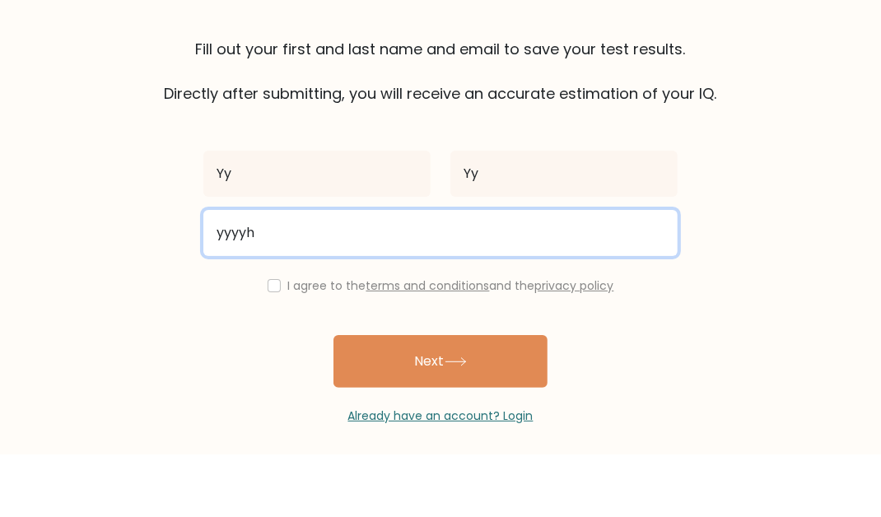
scroll to position [51, 0]
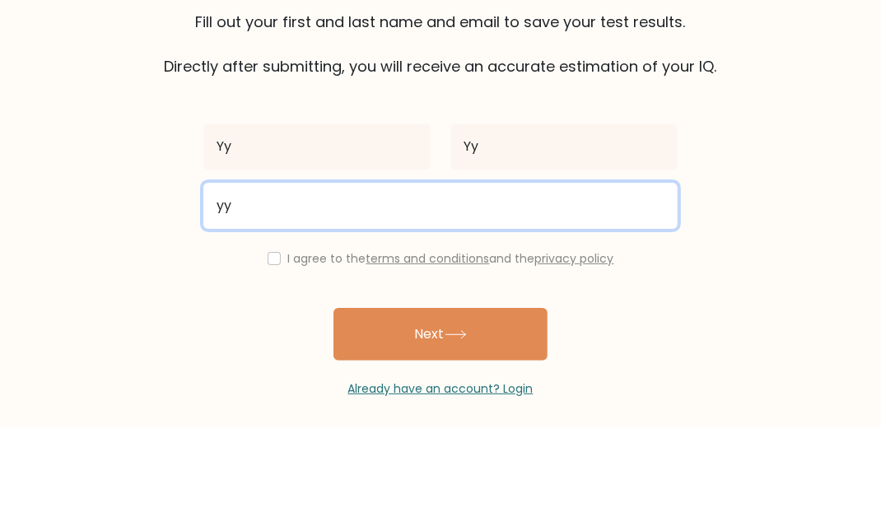
type input "y"
